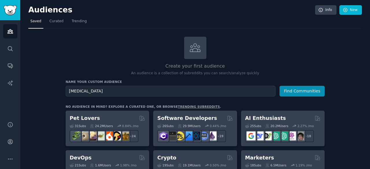
type input "[MEDICAL_DATA]"
click at [279, 86] on button "Find Communities" at bounding box center [301, 91] width 45 height 11
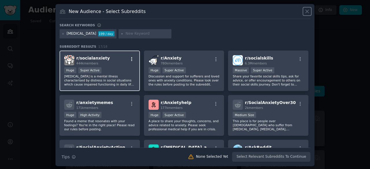
click at [129, 61] on icon "button" at bounding box center [131, 59] width 5 height 5
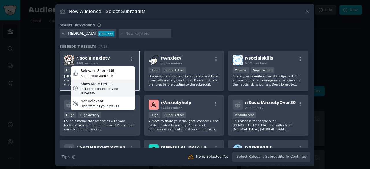
click at [114, 88] on div "Including context of your keywords" at bounding box center [106, 91] width 53 height 8
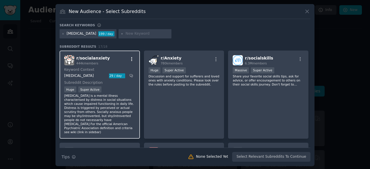
click at [130, 58] on icon "button" at bounding box center [131, 59] width 5 height 5
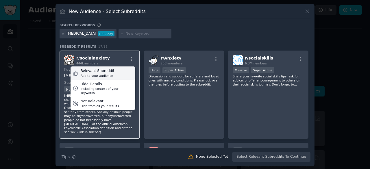
click at [115, 74] on div "Relevant Subreddit Add to your audience" at bounding box center [102, 72] width 65 height 13
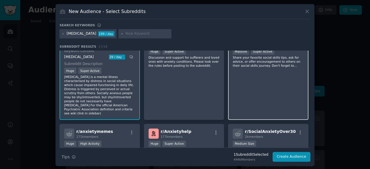
scroll to position [58, 0]
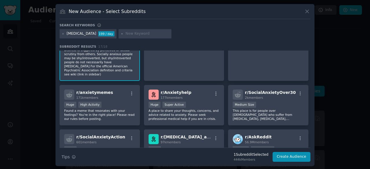
click at [258, 155] on div "1 Subreddit Selected" at bounding box center [250, 154] width 35 height 5
click at [292, 157] on button "Create Audience" at bounding box center [291, 157] width 38 height 10
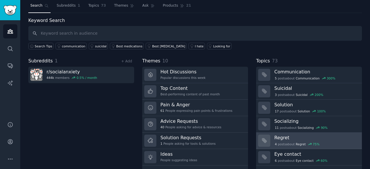
scroll to position [29, 0]
